Goal: Task Accomplishment & Management: Manage account settings

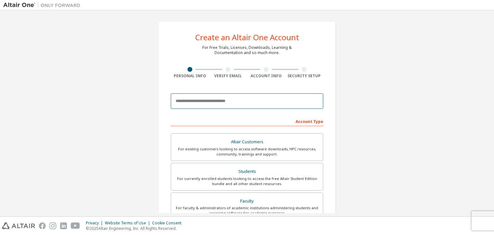
click at [259, 99] on input "email" at bounding box center [247, 100] width 152 height 15
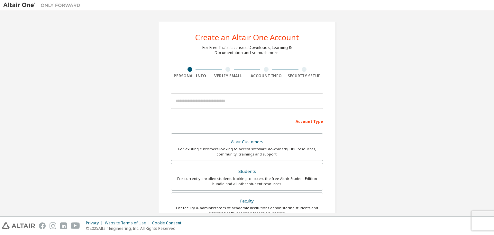
click at [28, 6] on img at bounding box center [43, 5] width 80 height 6
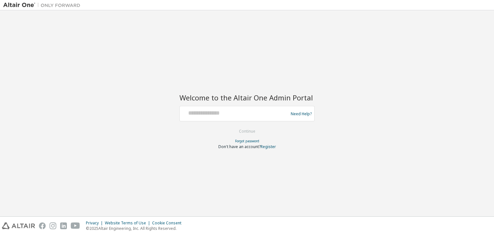
click at [177, 107] on div "Welcome to the Altair One Admin Portal Need Help? Please make sure that you pro…" at bounding box center [247, 113] width 488 height 199
click at [192, 108] on input "text" at bounding box center [234, 111] width 105 height 9
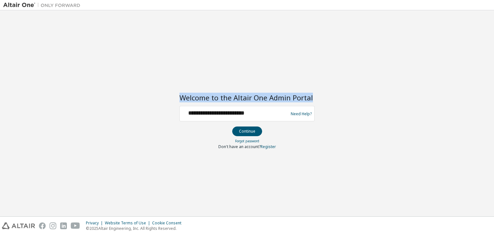
drag, startPoint x: 263, startPoint y: 117, endPoint x: 110, endPoint y: 104, distance: 153.7
click at [112, 104] on div "**********" at bounding box center [247, 113] width 488 height 199
click at [239, 100] on h2 "Welcome to the Altair One Admin Portal" at bounding box center [246, 97] width 135 height 9
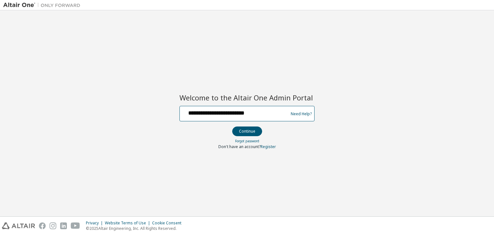
click at [234, 108] on input "**********" at bounding box center [234, 111] width 105 height 9
type input "**********"
click at [232, 126] on button "Continue" at bounding box center [247, 131] width 30 height 10
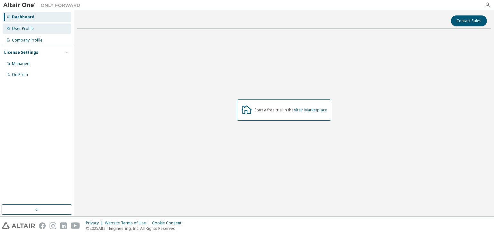
click at [23, 27] on div "User Profile" at bounding box center [23, 28] width 22 height 5
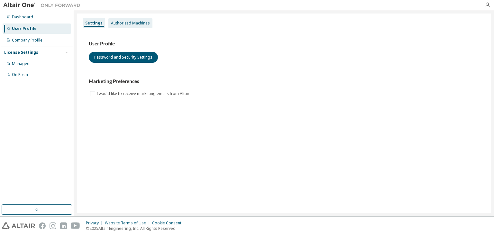
click at [120, 23] on div "Authorized Machines" at bounding box center [130, 23] width 39 height 5
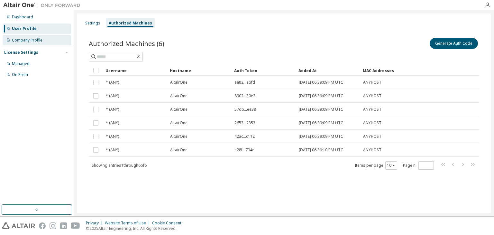
click at [35, 38] on div "Company Profile" at bounding box center [27, 40] width 31 height 5
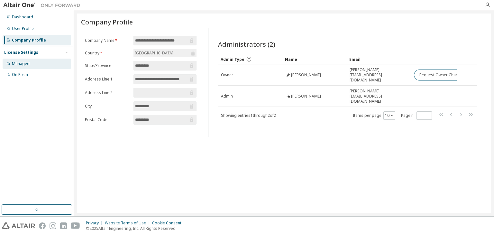
click at [29, 66] on div "Managed" at bounding box center [37, 64] width 69 height 10
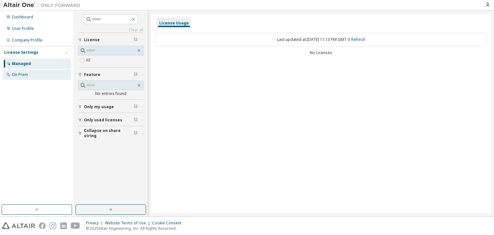
click at [28, 73] on div "On Prem" at bounding box center [37, 74] width 69 height 10
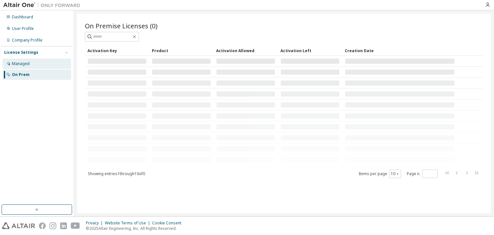
click at [32, 62] on div "Managed" at bounding box center [37, 64] width 69 height 10
